Goal: Communication & Community: Participate in discussion

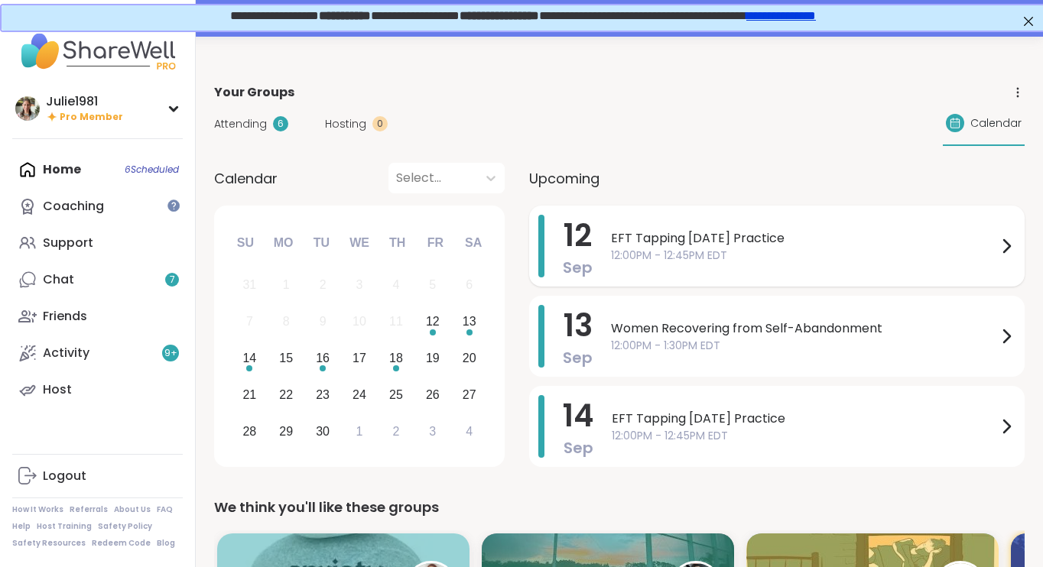
click at [702, 229] on span "EFT Tapping [DATE] Practice" at bounding box center [804, 238] width 386 height 18
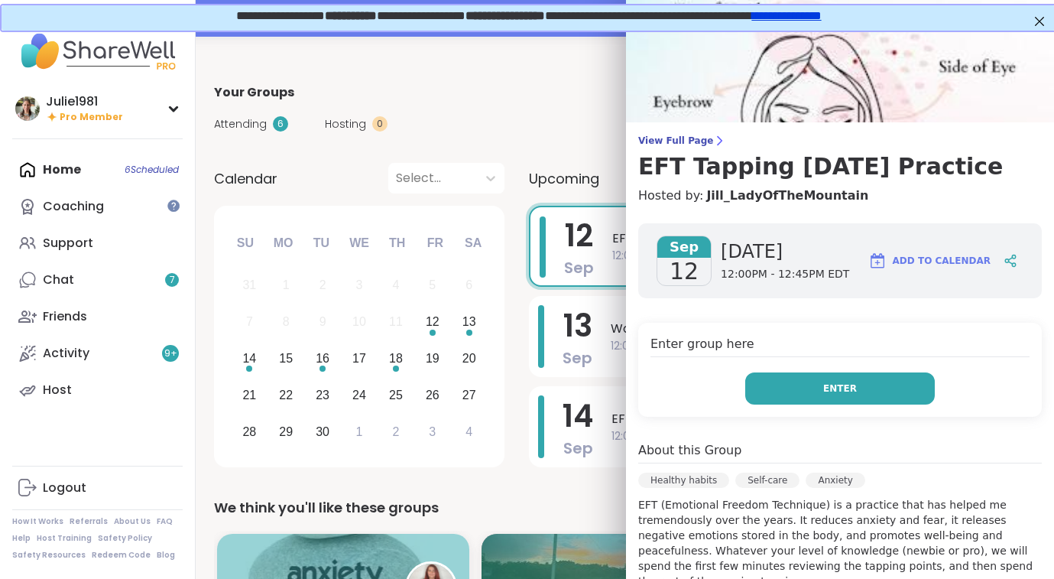
click at [797, 385] on button "Enter" at bounding box center [840, 388] width 190 height 32
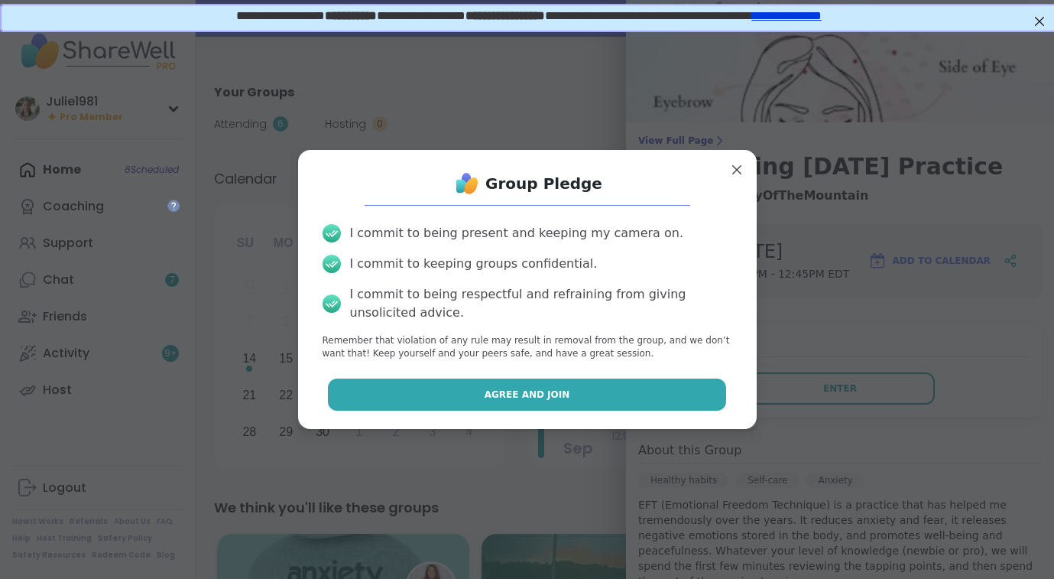
click at [667, 387] on button "Agree and Join" at bounding box center [527, 394] width 398 height 32
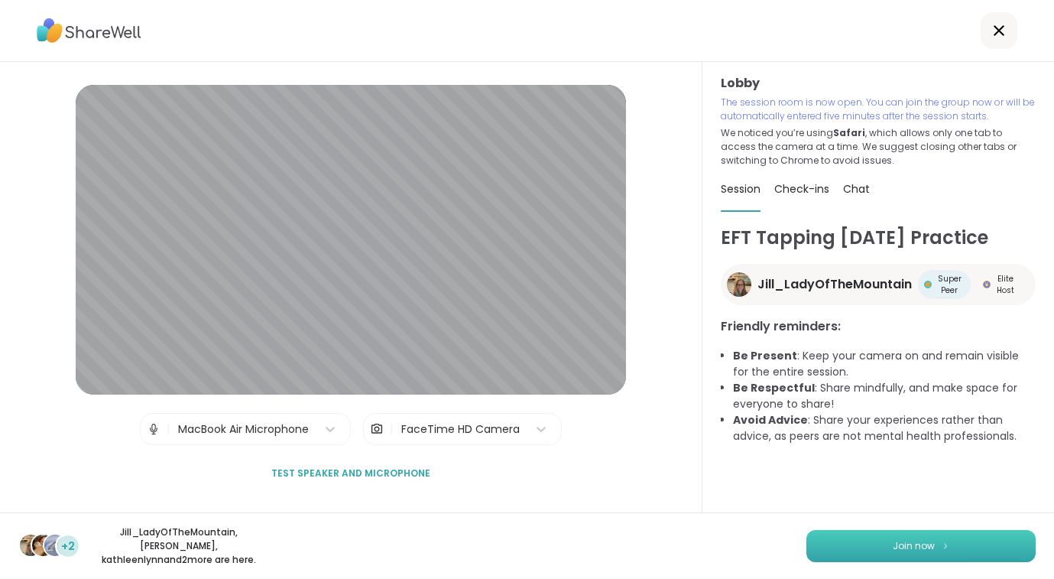
click at [911, 550] on span "Join now" at bounding box center [914, 546] width 42 height 14
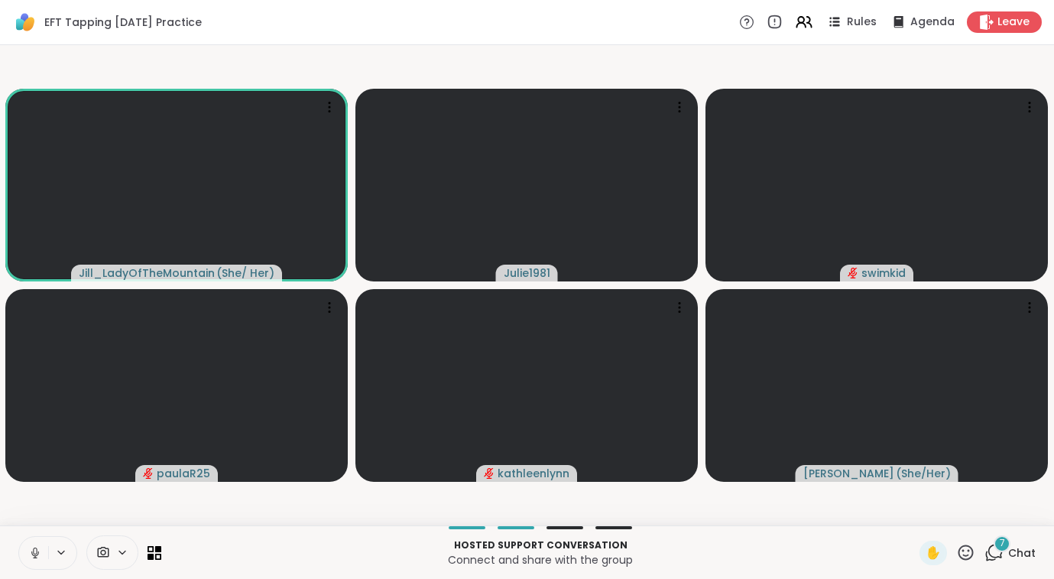
click at [1002, 547] on span "7" at bounding box center [1002, 543] width 5 height 13
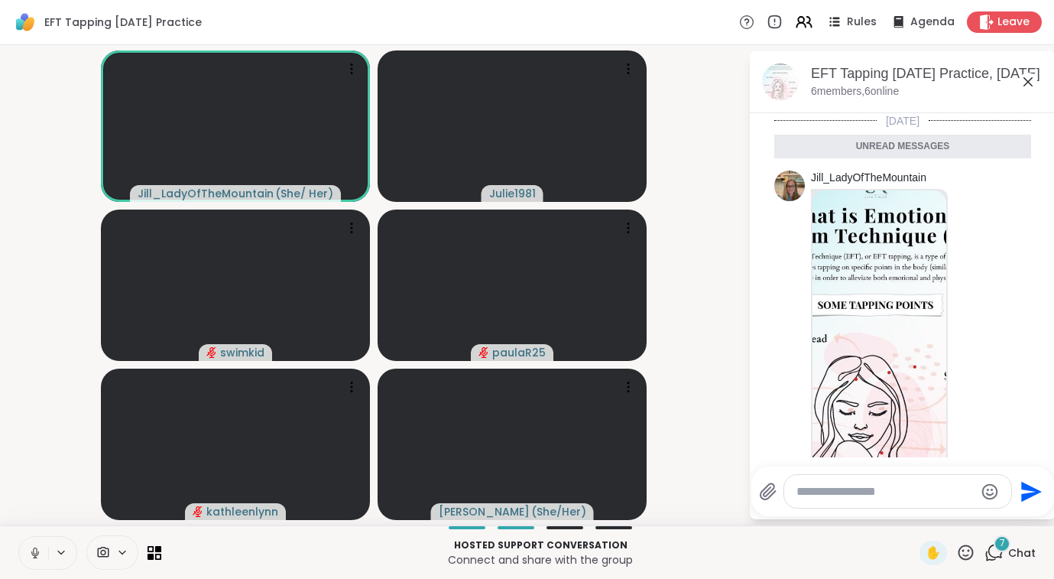
scroll to position [1063, 0]
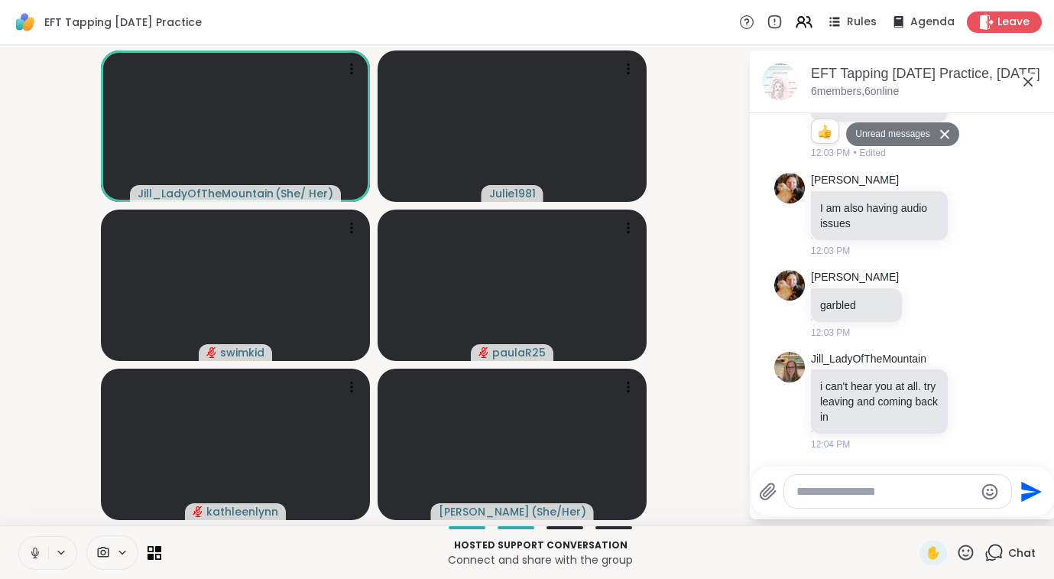
click at [882, 499] on textarea "Type your message" at bounding box center [886, 491] width 178 height 15
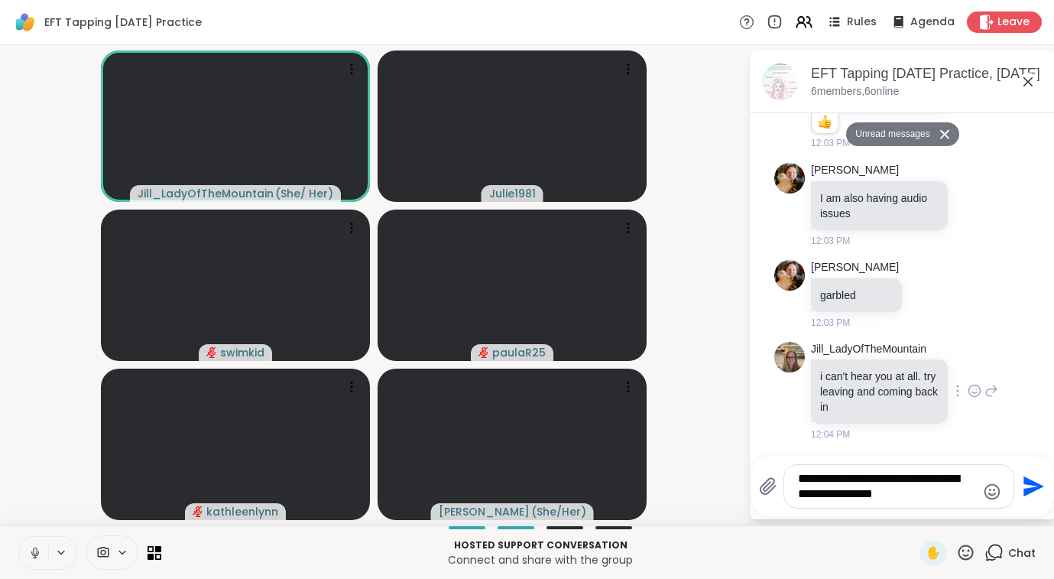
type textarea "**********"
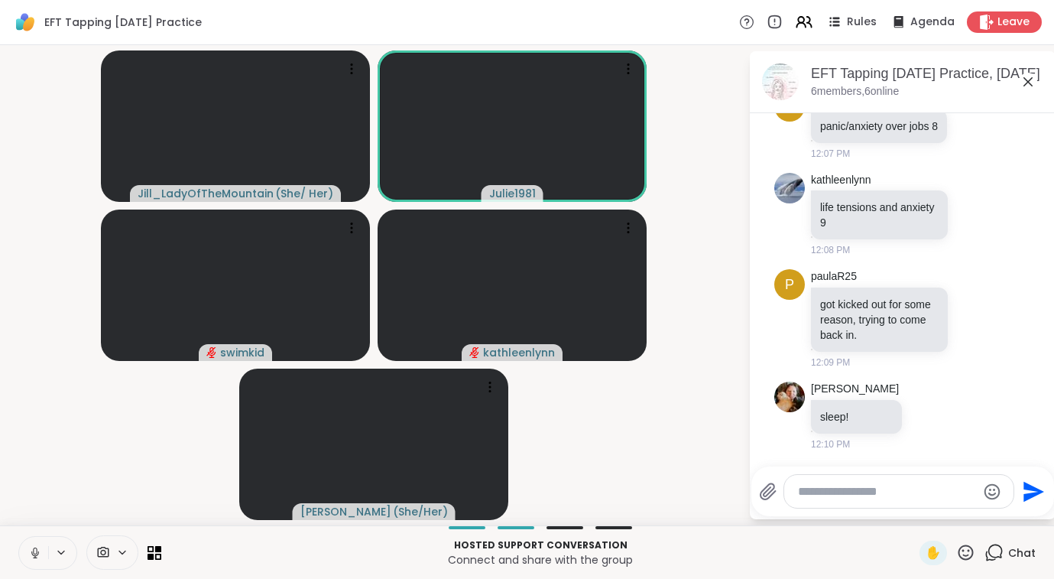
scroll to position [1620, 0]
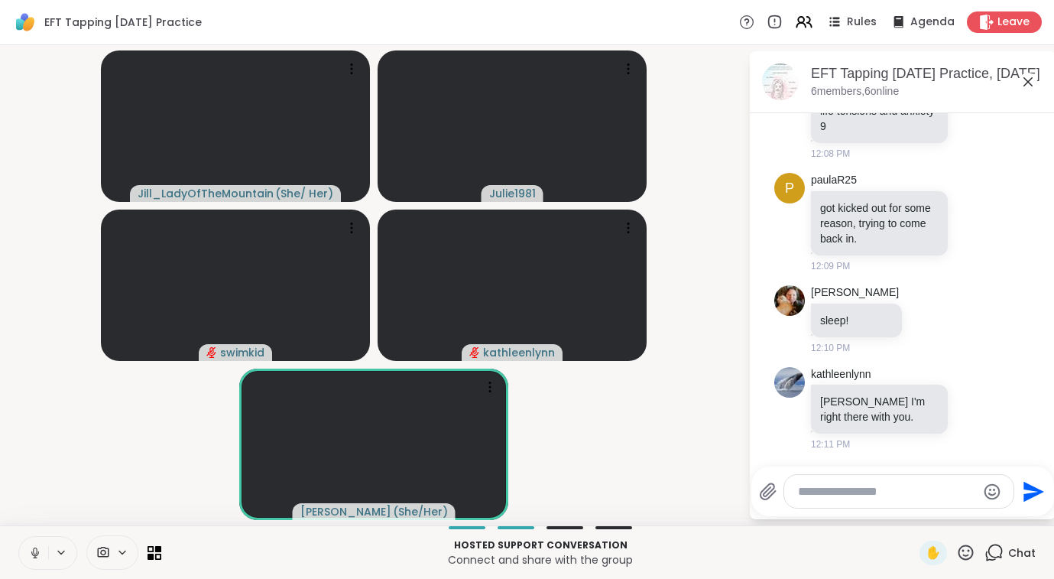
click at [35, 546] on icon at bounding box center [35, 553] width 14 height 14
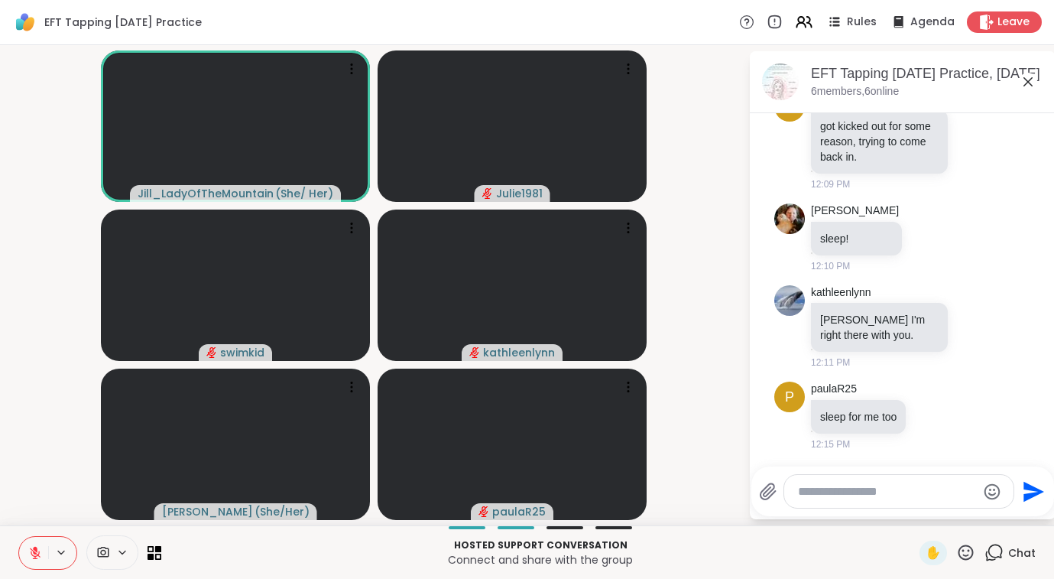
scroll to position [1859, 0]
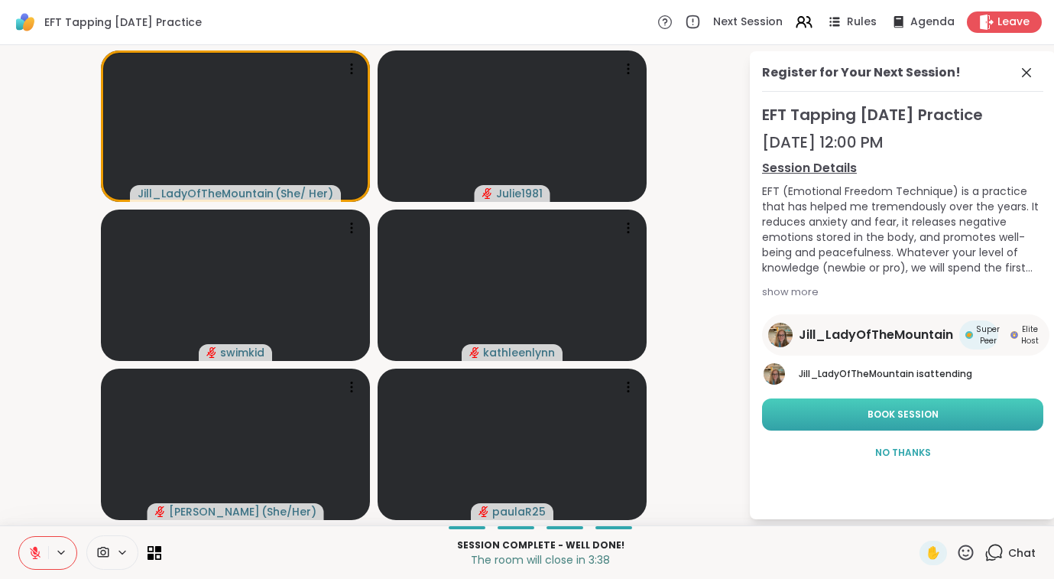
click at [872, 414] on span "Book Session" at bounding box center [903, 415] width 71 height 14
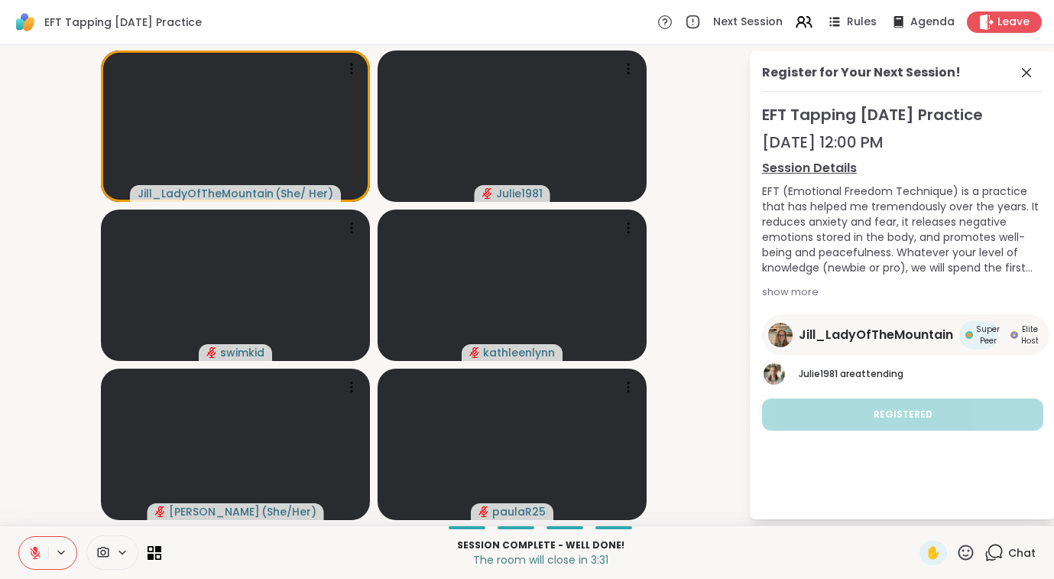
click at [999, 554] on icon at bounding box center [994, 552] width 19 height 19
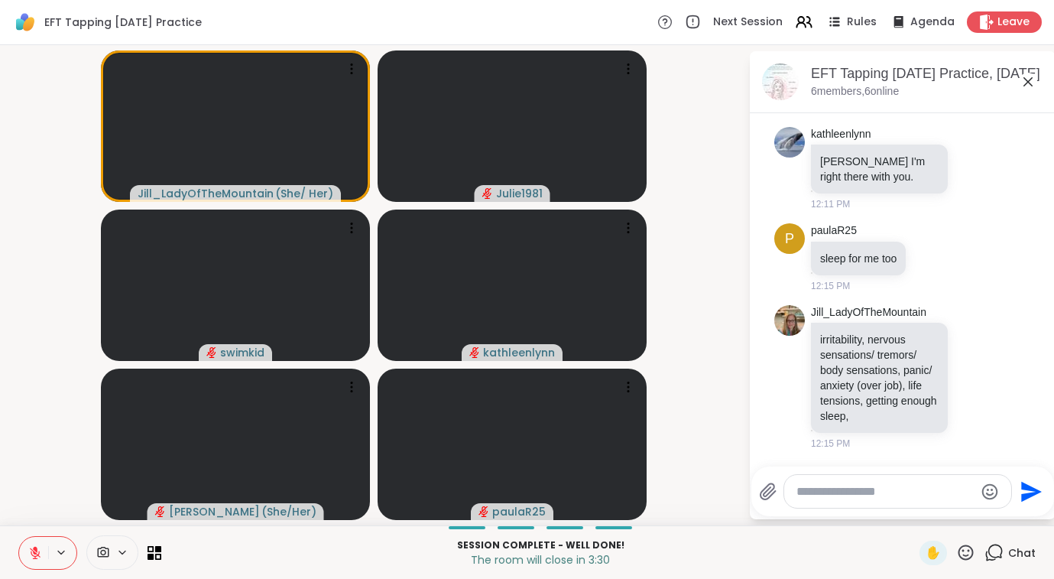
click at [942, 482] on div at bounding box center [897, 491] width 227 height 33
click at [925, 495] on textarea "Type your message" at bounding box center [886, 491] width 178 height 15
type textarea "**********"
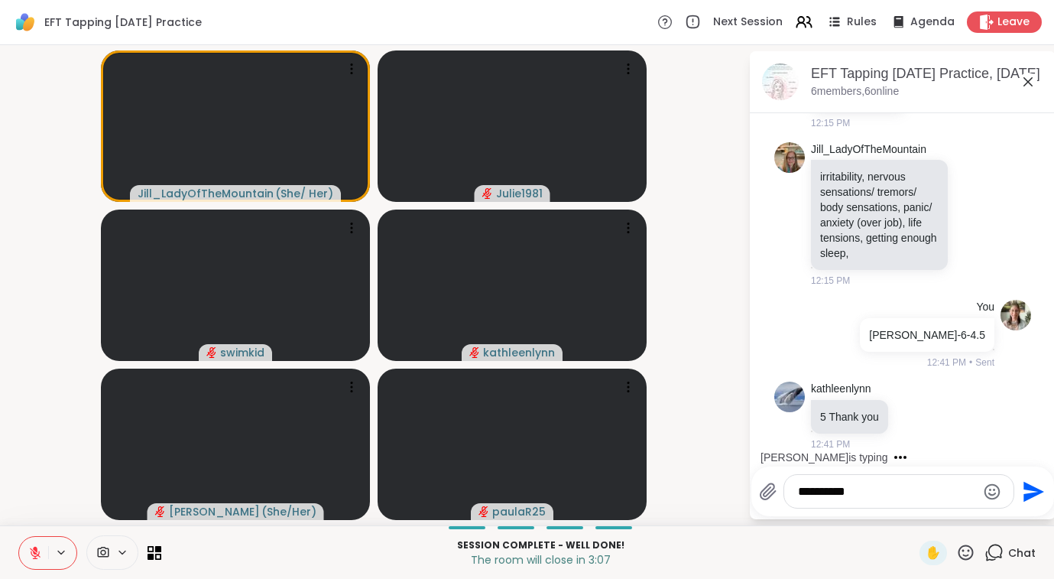
scroll to position [2042, 0]
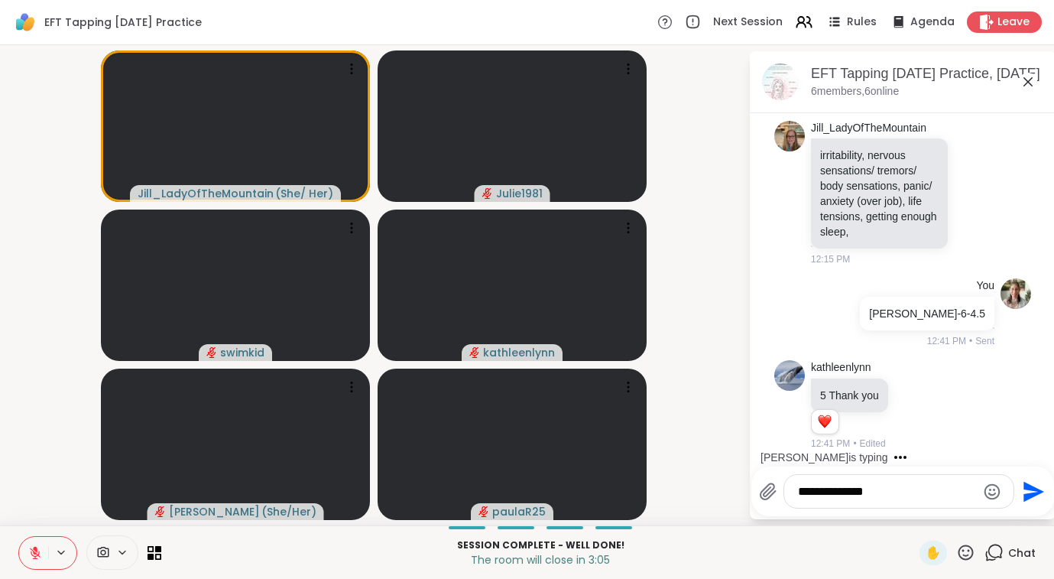
type textarea "**********"
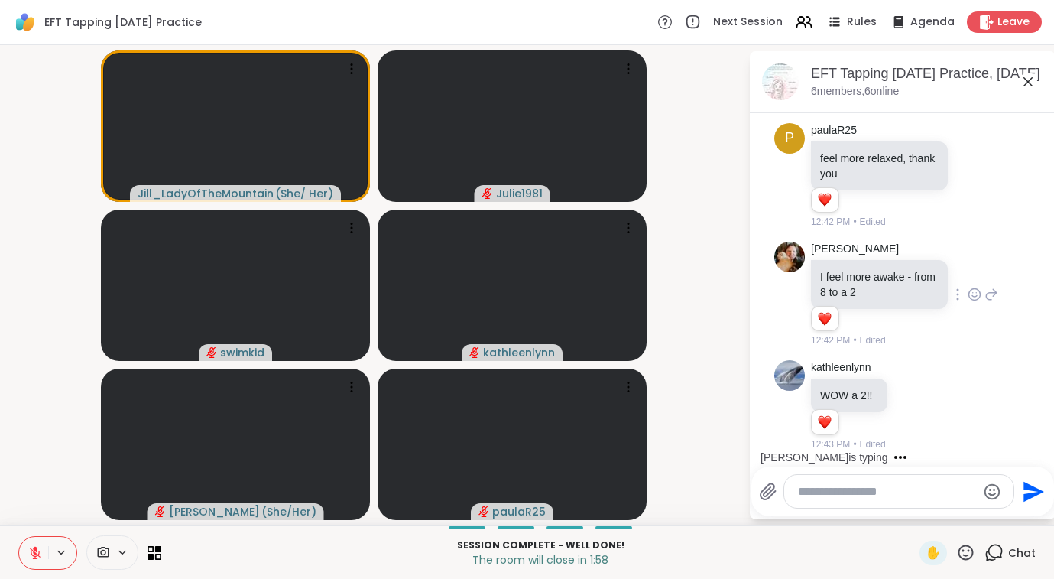
scroll to position [2585, 0]
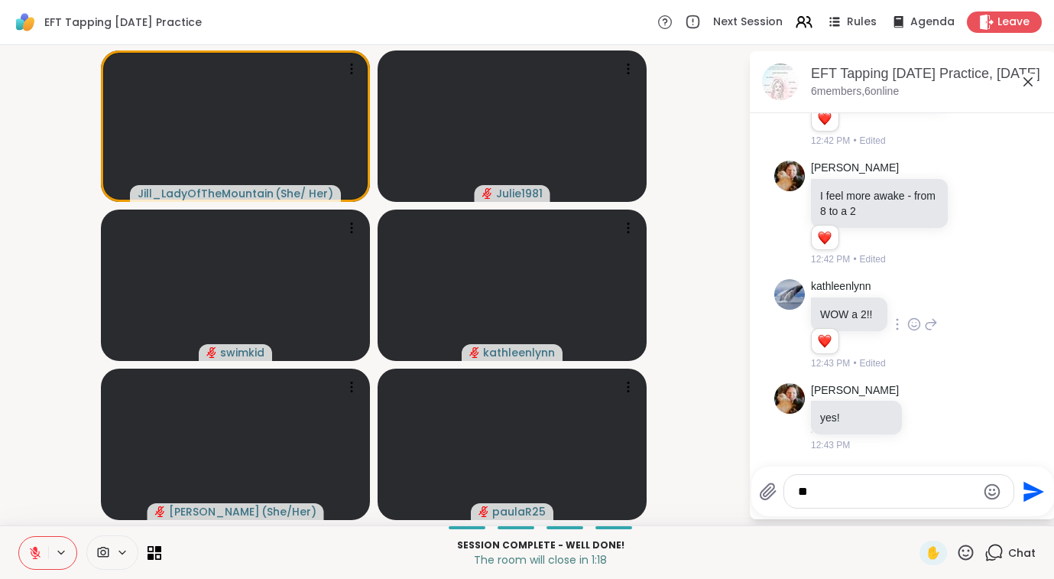
type textarea "*"
click at [970, 554] on icon at bounding box center [965, 552] width 19 height 19
click at [914, 515] on span "❤️" at bounding box center [921, 512] width 15 height 18
click at [877, 495] on textarea "Type your message" at bounding box center [887, 491] width 178 height 15
type textarea "**********"
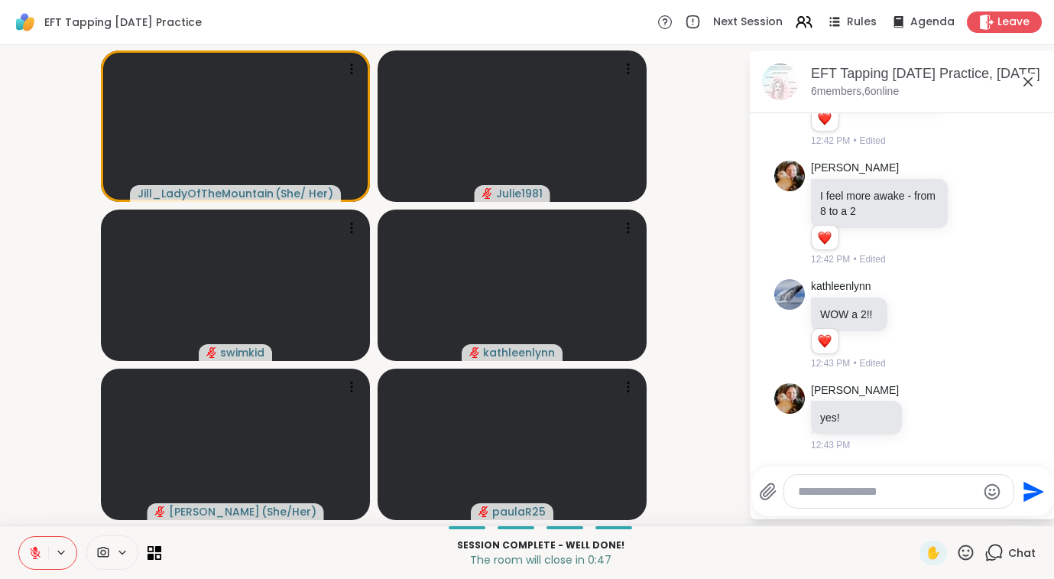
scroll to position [2681, 0]
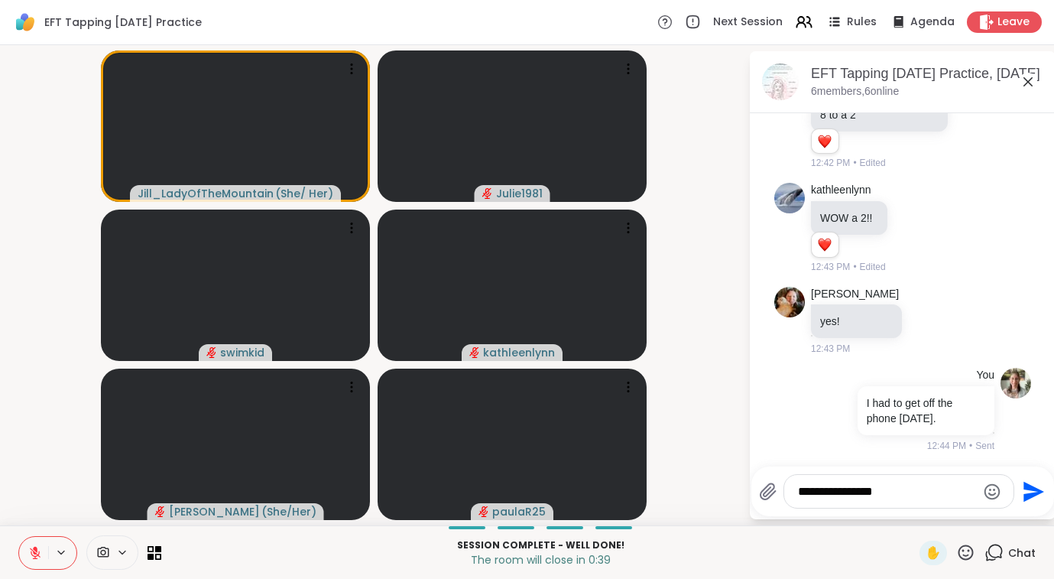
type textarea "**********"
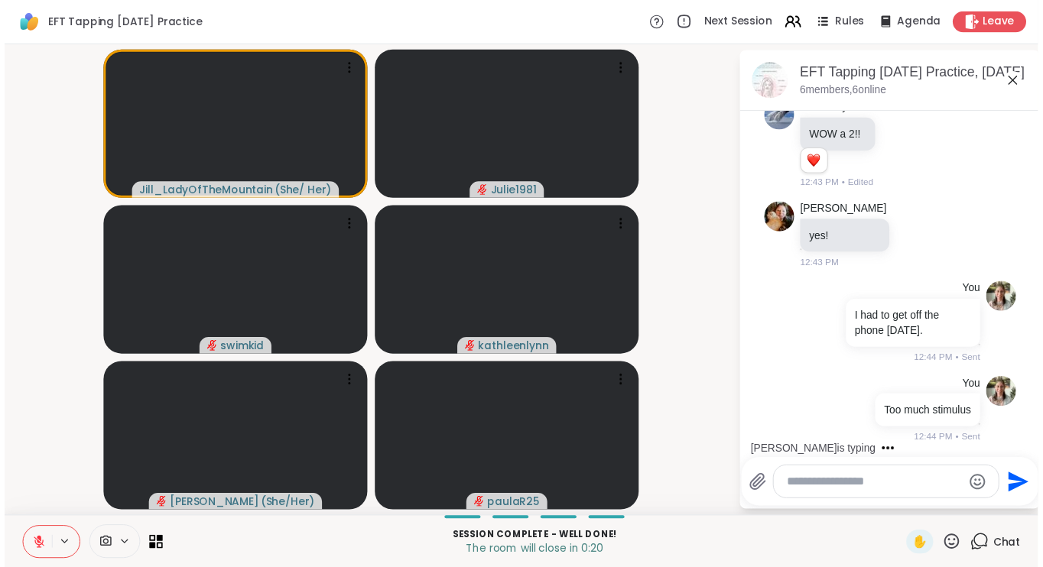
scroll to position [2784, 0]
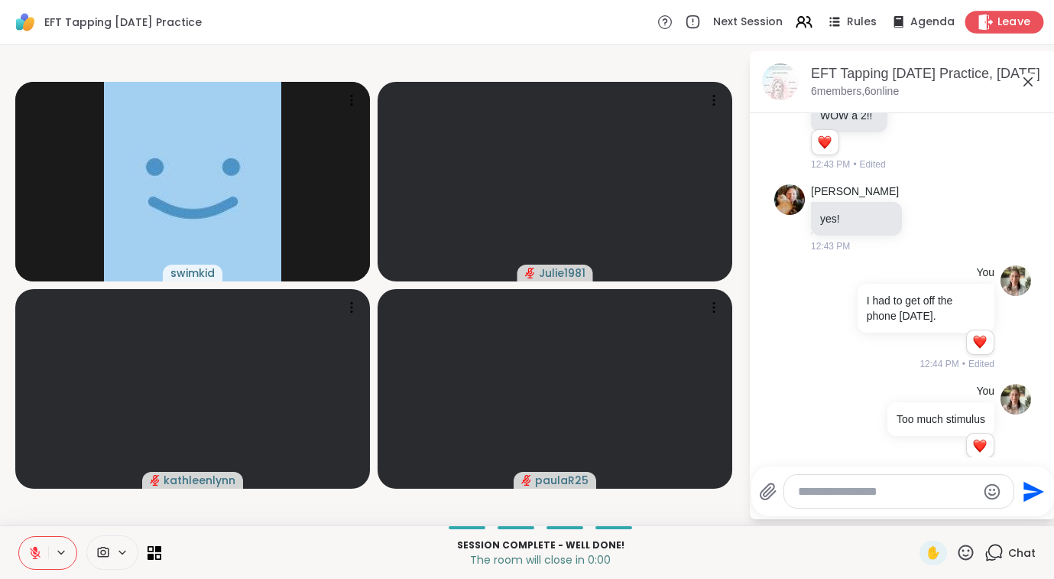
click at [1001, 24] on span "Leave" at bounding box center [1015, 23] width 34 height 16
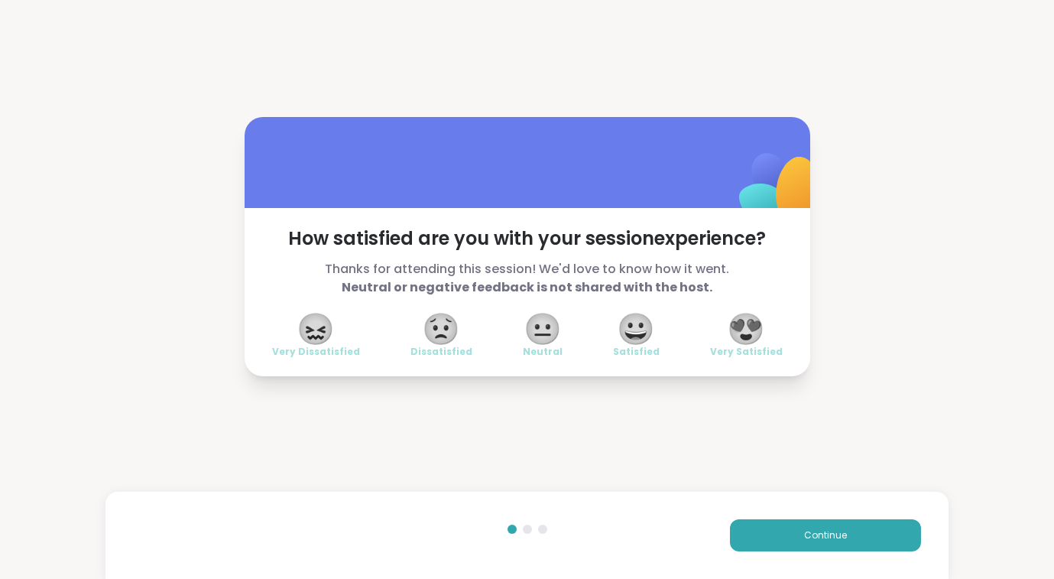
click at [747, 336] on span "😍" at bounding box center [746, 329] width 38 height 28
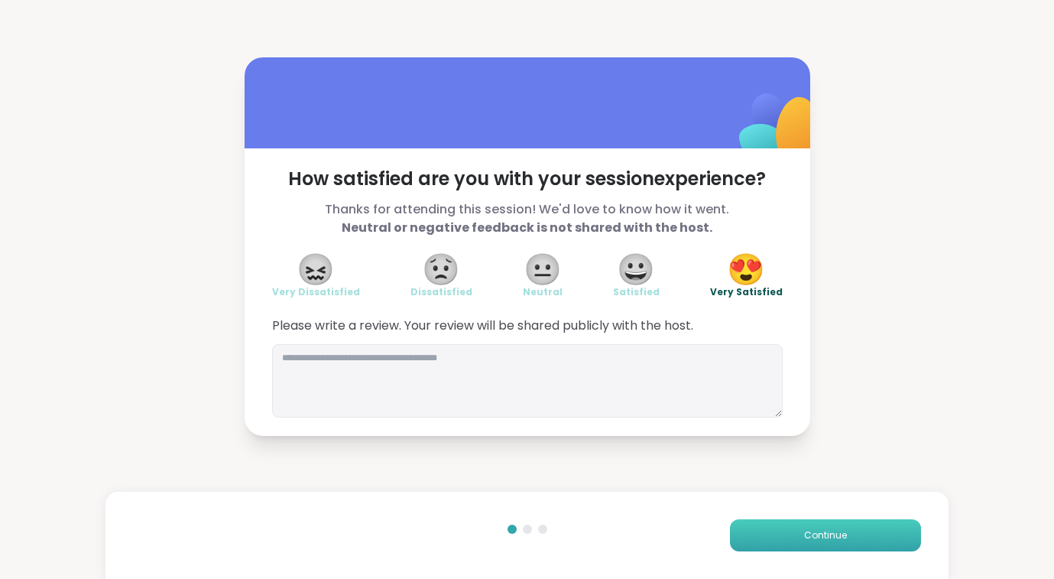
click at [828, 537] on span "Continue" at bounding box center [825, 535] width 43 height 14
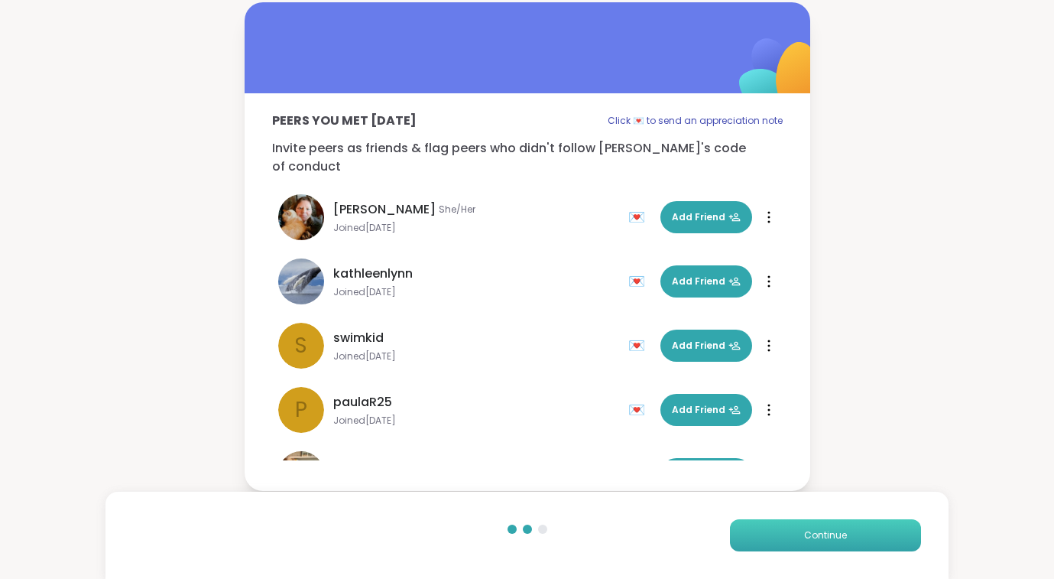
click at [827, 535] on span "Continue" at bounding box center [825, 535] width 43 height 14
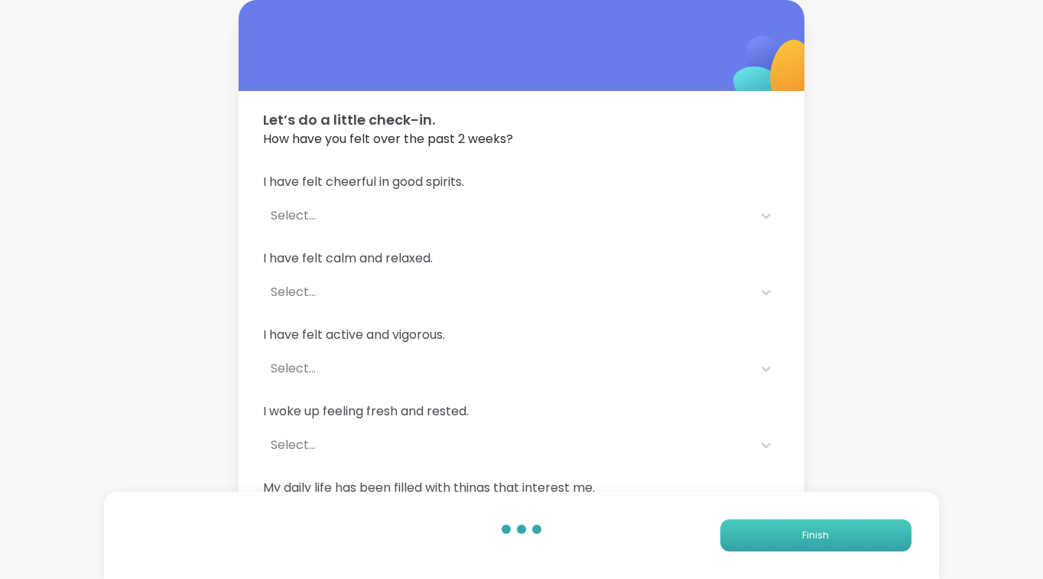
click at [827, 535] on span "Finish" at bounding box center [815, 535] width 27 height 14
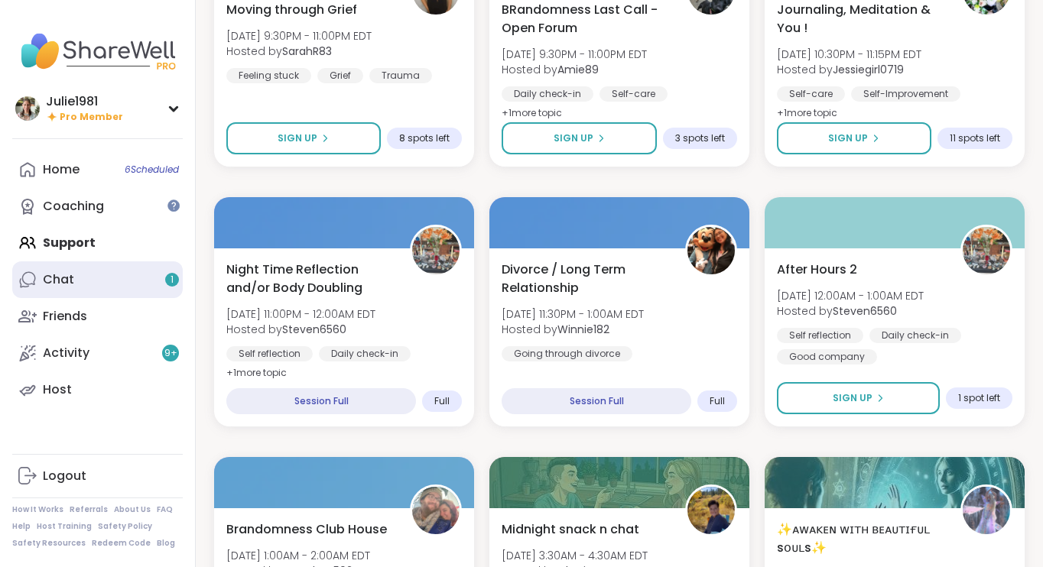
scroll to position [2828, 0]
